Goal: Information Seeking & Learning: Learn about a topic

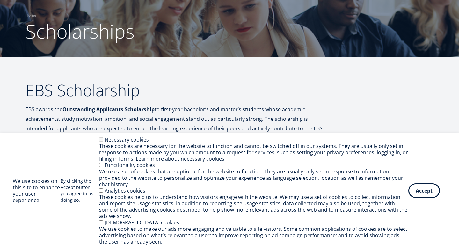
scroll to position [52, 0]
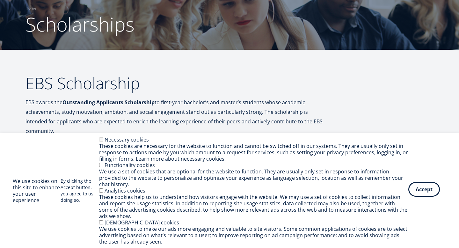
click at [425, 193] on button "Accept" at bounding box center [425, 189] width 32 height 15
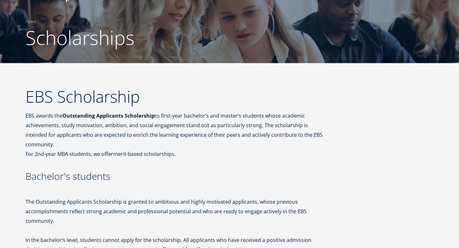
scroll to position [0, 0]
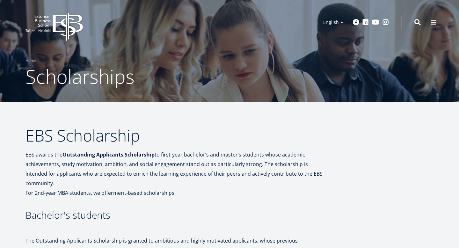
click at [53, 23] on icon "EBS Logo Created with Sketch." at bounding box center [54, 27] width 57 height 28
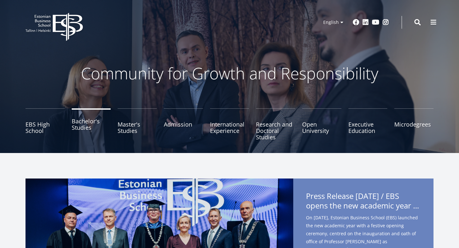
click at [84, 127] on link "Bachelor's Studies" at bounding box center [91, 124] width 39 height 32
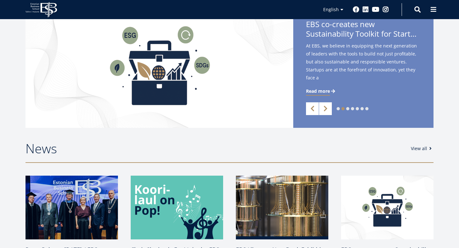
scroll to position [174, 0]
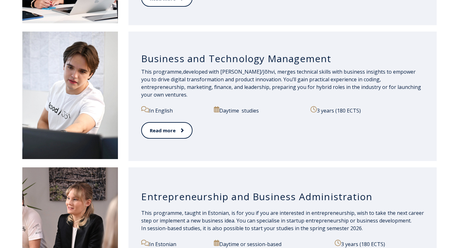
scroll to position [583, 0]
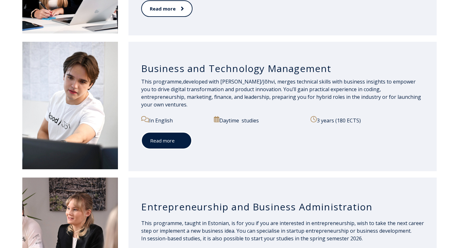
click at [165, 132] on link "Read more" at bounding box center [166, 141] width 51 height 18
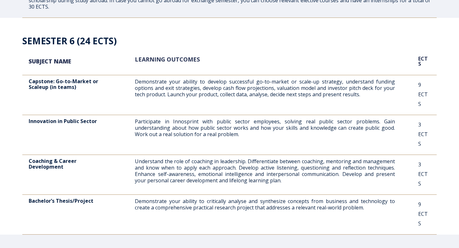
scroll to position [1287, 0]
drag, startPoint x: 70, startPoint y: 62, endPoint x: 231, endPoint y: 65, distance: 161.1
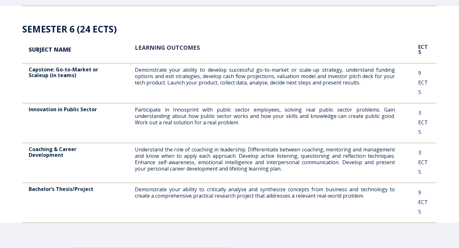
scroll to position [1314, 0]
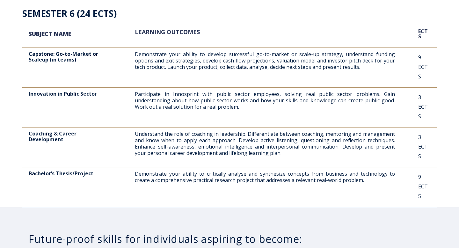
drag, startPoint x: 41, startPoint y: 51, endPoint x: 78, endPoint y: 51, distance: 37.6
drag, startPoint x: 38, startPoint y: 96, endPoint x: 89, endPoint y: 95, distance: 51.0
drag, startPoint x: 38, startPoint y: 138, endPoint x: 136, endPoint y: 138, distance: 97.9
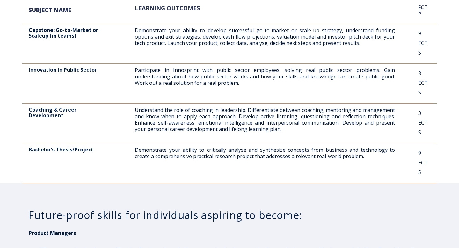
scroll to position [1350, 0]
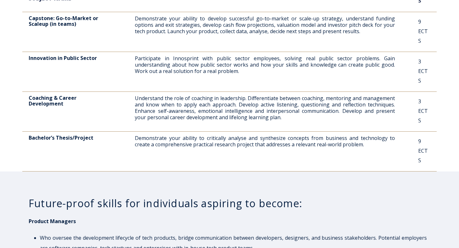
drag, startPoint x: 34, startPoint y: 148, endPoint x: 107, endPoint y: 148, distance: 73.4
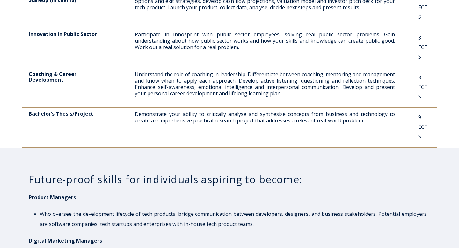
scroll to position [1381, 0]
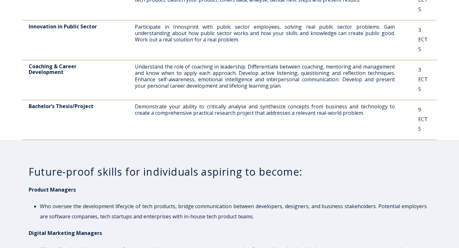
drag, startPoint x: 38, startPoint y: 158, endPoint x: 110, endPoint y: 158, distance: 72.1
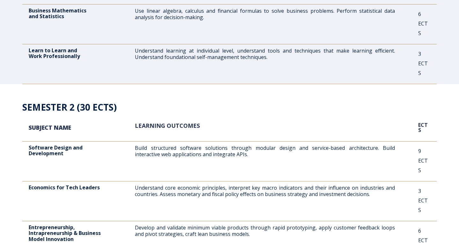
scroll to position [404, 0]
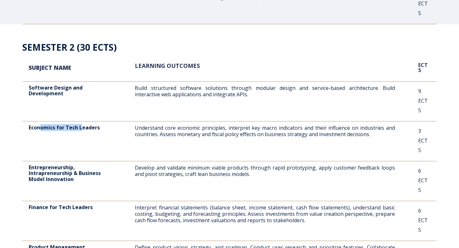
drag, startPoint x: 39, startPoint y: 71, endPoint x: 82, endPoint y: 70, distance: 42.7
click at [82, 124] on span "Economics for Tech Leaders" at bounding box center [64, 127] width 71 height 7
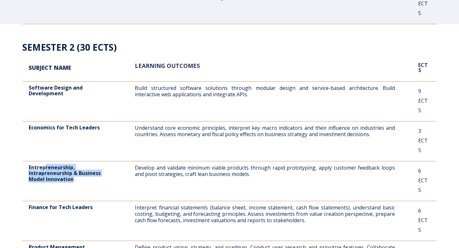
drag, startPoint x: 45, startPoint y: 100, endPoint x: 81, endPoint y: 110, distance: 37.2
click at [81, 165] on p "Entrepreneurship, Intrapreneurship & Business Model Innovation" at bounding box center [70, 174] width 83 height 18
click at [89, 165] on div "Entrepreneurship, Intrapreneurship & Business Model Innovation" at bounding box center [70, 177] width 83 height 25
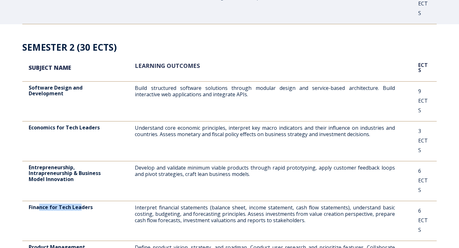
drag, startPoint x: 38, startPoint y: 131, endPoint x: 80, endPoint y: 131, distance: 41.8
click at [80, 204] on p "Finance for Tech Leaders" at bounding box center [70, 207] width 83 height 6
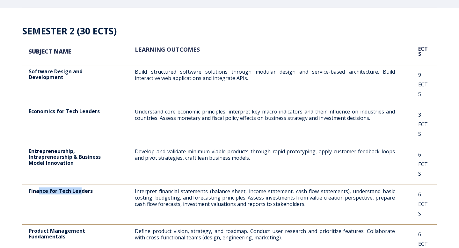
scroll to position [423, 0]
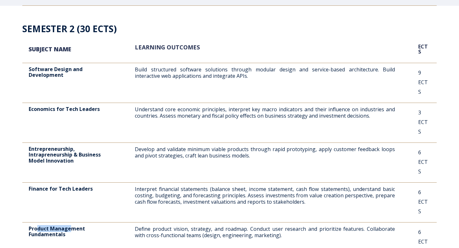
drag, startPoint x: 36, startPoint y: 141, endPoint x: 73, endPoint y: 141, distance: 37.0
click at [73, 226] on p "Product Management Fundamentals" at bounding box center [70, 232] width 83 height 12
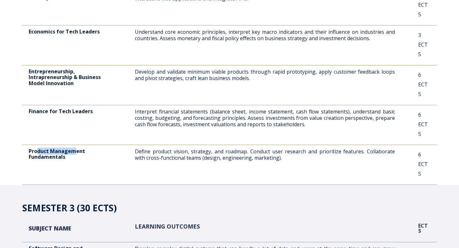
scroll to position [501, 0]
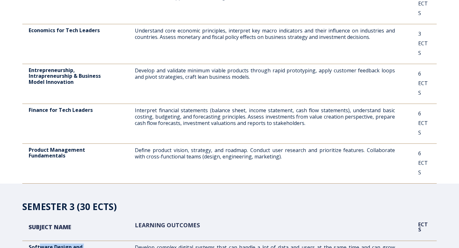
drag, startPoint x: 41, startPoint y: 152, endPoint x: 99, endPoint y: 158, distance: 58.4
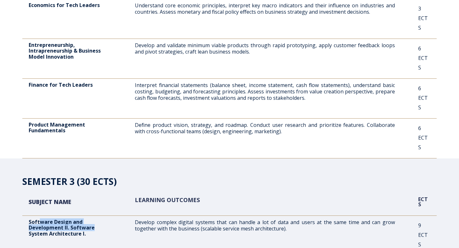
scroll to position [532, 0]
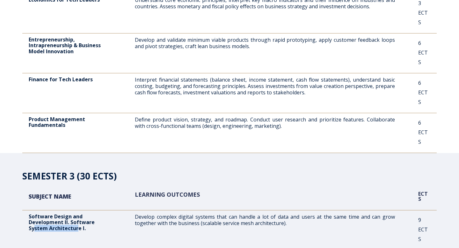
drag, startPoint x: 35, startPoint y: 133, endPoint x: 79, endPoint y: 132, distance: 44.0
click at [79, 214] on p "Software Design and Development II. Software System Architecture I." at bounding box center [70, 223] width 83 height 18
drag, startPoint x: 36, startPoint y: 149, endPoint x: 81, endPoint y: 153, distance: 45.1
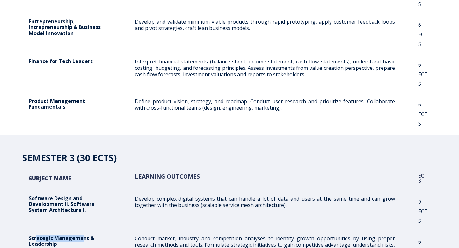
scroll to position [555, 0]
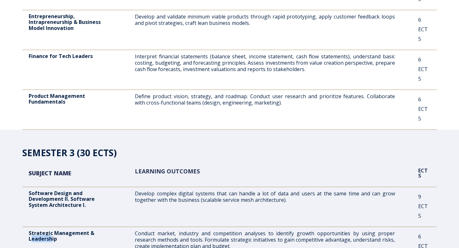
drag, startPoint x: 32, startPoint y: 136, endPoint x: 51, endPoint y: 136, distance: 19.5
click at [51, 230] on p "Strategic Management & Leadership" at bounding box center [70, 236] width 83 height 12
drag, startPoint x: 40, startPoint y: 156, endPoint x: 88, endPoint y: 156, distance: 48.2
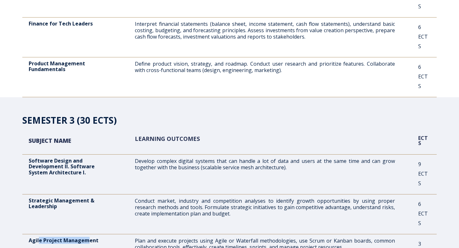
scroll to position [588, 0]
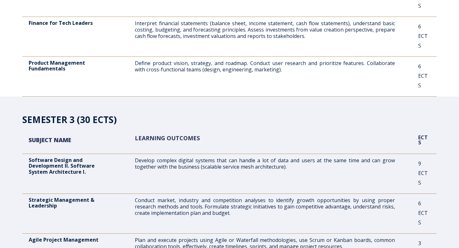
drag, startPoint x: 32, startPoint y: 155, endPoint x: 102, endPoint y: 155, distance: 69.9
drag, startPoint x: 40, startPoint y: 182, endPoint x: 67, endPoint y: 188, distance: 27.7
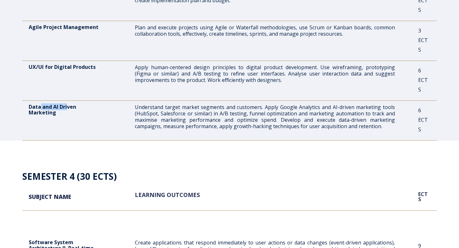
scroll to position [810, 0]
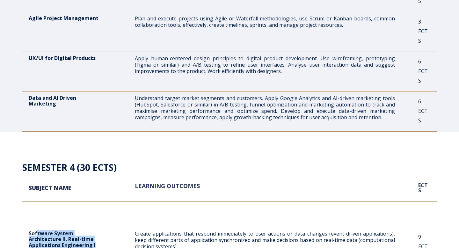
drag, startPoint x: 36, startPoint y: 95, endPoint x: 101, endPoint y: 115, distance: 68.0
click at [99, 231] on div "Software System Architecture II. Real-time Applications Engineering I" at bounding box center [70, 243] width 83 height 25
drag, startPoint x: 36, startPoint y: 124, endPoint x: 100, endPoint y: 138, distance: 64.6
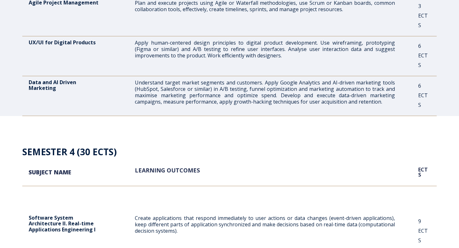
scroll to position [831, 0]
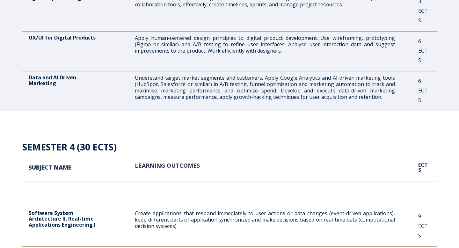
drag, startPoint x: 32, startPoint y: 142, endPoint x: 73, endPoint y: 155, distance: 42.4
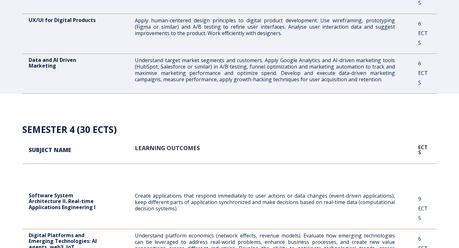
scroll to position [853, 0]
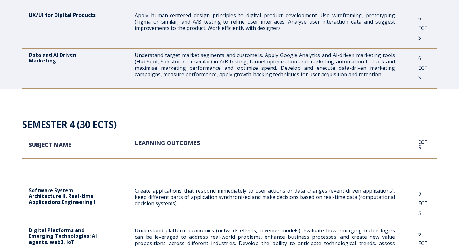
drag, startPoint x: 26, startPoint y: 159, endPoint x: 75, endPoint y: 165, distance: 48.8
drag, startPoint x: 30, startPoint y: 186, endPoint x: 68, endPoint y: 193, distance: 38.6
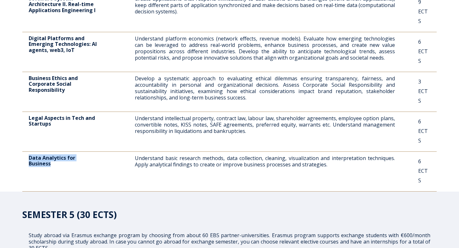
scroll to position [1056, 0]
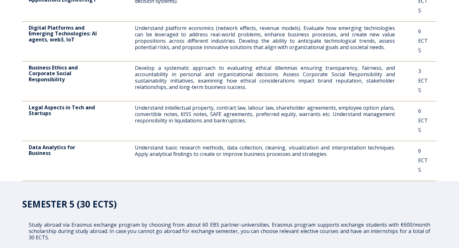
drag, startPoint x: 41, startPoint y: 141, endPoint x: 85, endPoint y: 141, distance: 44.7
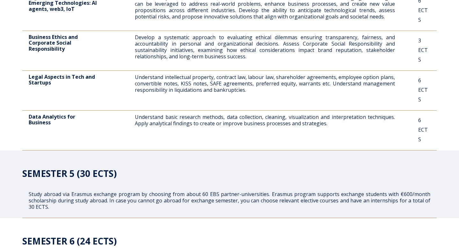
scroll to position [1092, 0]
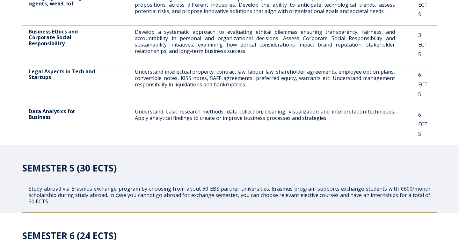
drag, startPoint x: 33, startPoint y: 129, endPoint x: 90, endPoint y: 135, distance: 57.1
drag, startPoint x: 38, startPoint y: 166, endPoint x: 82, endPoint y: 166, distance: 44.7
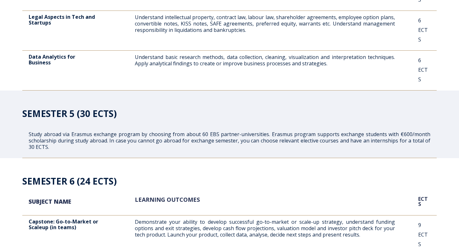
scroll to position [1172, 0]
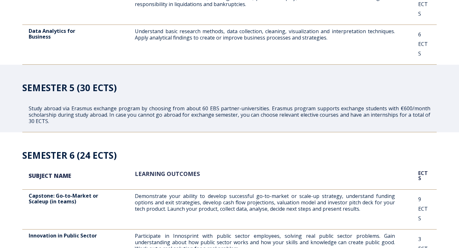
drag, startPoint x: 37, startPoint y: 120, endPoint x: 104, endPoint y: 121, distance: 67.3
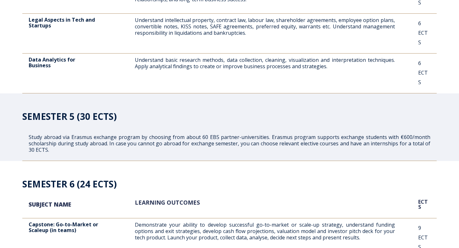
scroll to position [1128, 0]
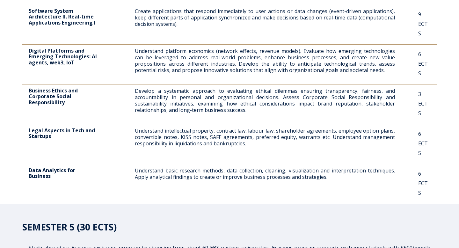
scroll to position [978, 0]
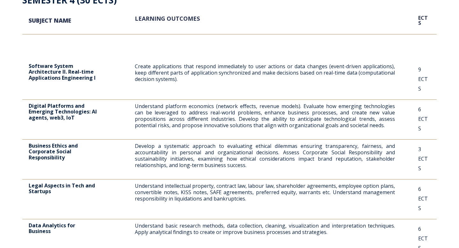
drag, startPoint x: 50, startPoint y: 130, endPoint x: 157, endPoint y: 131, distance: 107.5
drag, startPoint x: 167, startPoint y: 131, endPoint x: 242, endPoint y: 131, distance: 74.3
drag, startPoint x: 252, startPoint y: 130, endPoint x: 311, endPoint y: 130, distance: 59.0
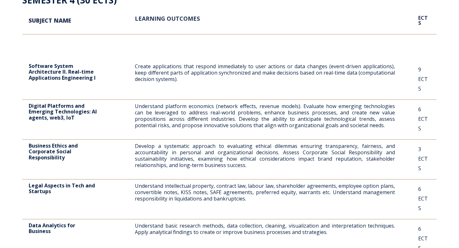
drag, startPoint x: 329, startPoint y: 132, endPoint x: 401, endPoint y: 132, distance: 72.1
drag, startPoint x: 63, startPoint y: 137, endPoint x: 218, endPoint y: 138, distance: 156.0
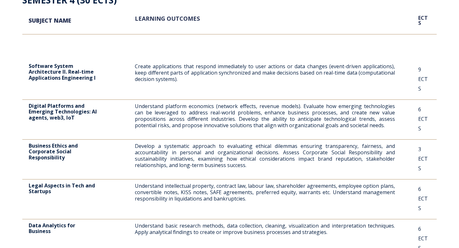
drag, startPoint x: 230, startPoint y: 137, endPoint x: 322, endPoint y: 140, distance: 92.6
drag, startPoint x: 64, startPoint y: 130, endPoint x: 230, endPoint y: 134, distance: 165.3
drag, startPoint x: 246, startPoint y: 131, endPoint x: 365, endPoint y: 134, distance: 118.7
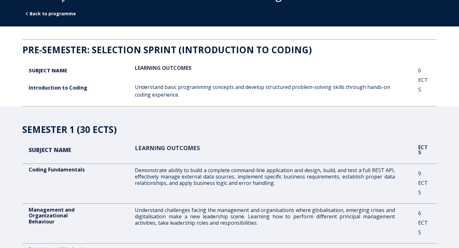
scroll to position [46, 0]
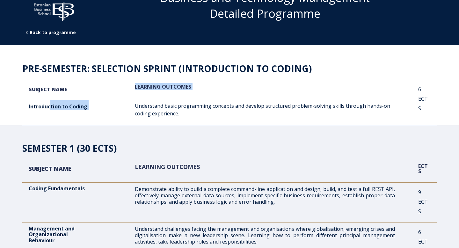
drag, startPoint x: 50, startPoint y: 107, endPoint x: 201, endPoint y: 101, distance: 151.3
click at [201, 101] on div "SUBJECT NAME Introduction to Coding LEARNING OUTCOMES Understand basic programm…" at bounding box center [229, 104] width 415 height 42
click at [211, 106] on p "Understand basic programming concepts and develop structured problem-solving sk…" at bounding box center [265, 109] width 260 height 15
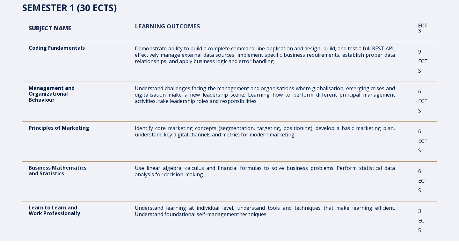
scroll to position [188, 0]
